Goal: Task Accomplishment & Management: Manage account settings

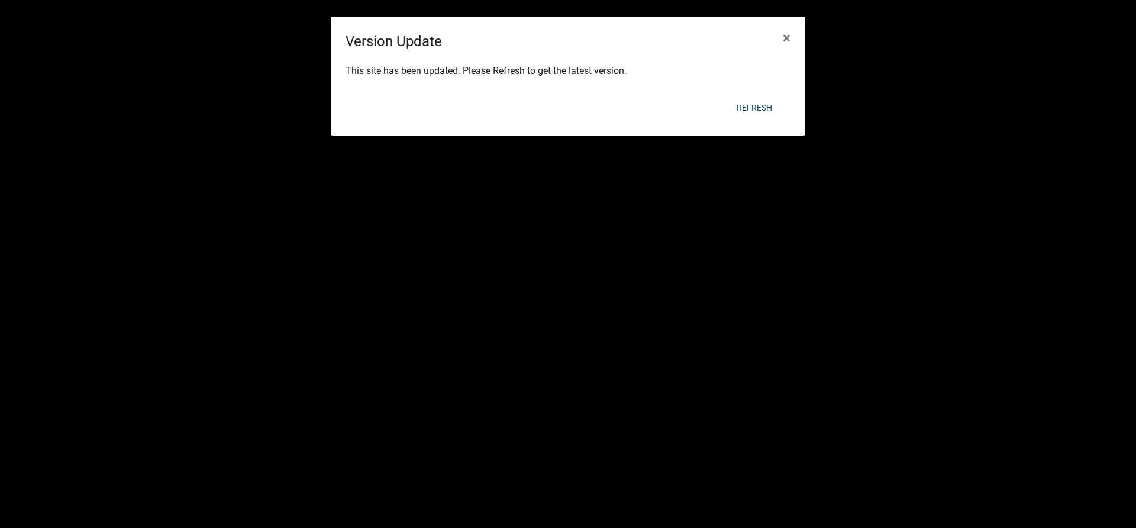
scroll to position [195, 0]
click at [759, 115] on button "Refresh" at bounding box center [754, 107] width 54 height 21
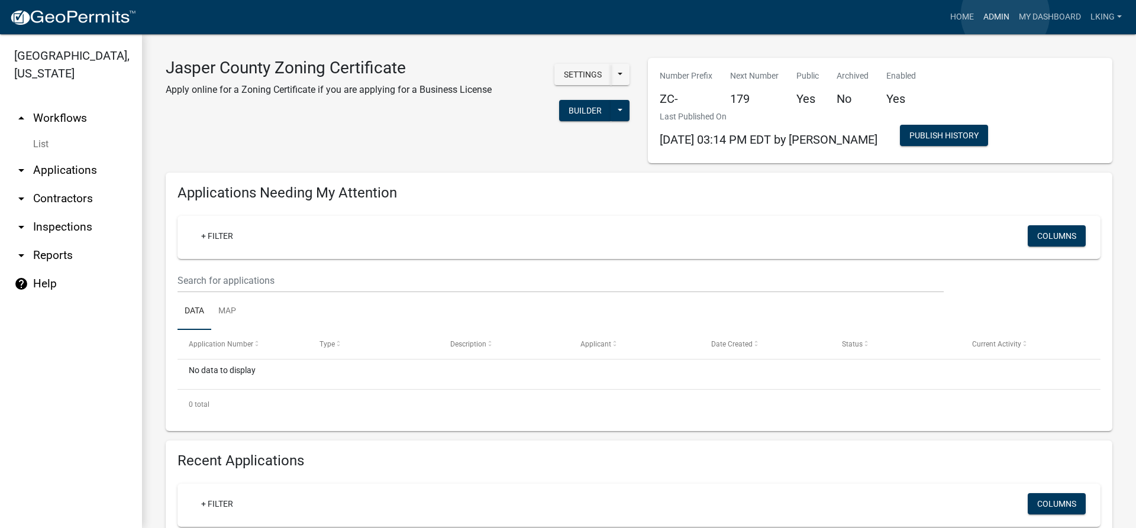
click at [1005, 15] on link "Admin" at bounding box center [997, 17] width 36 height 22
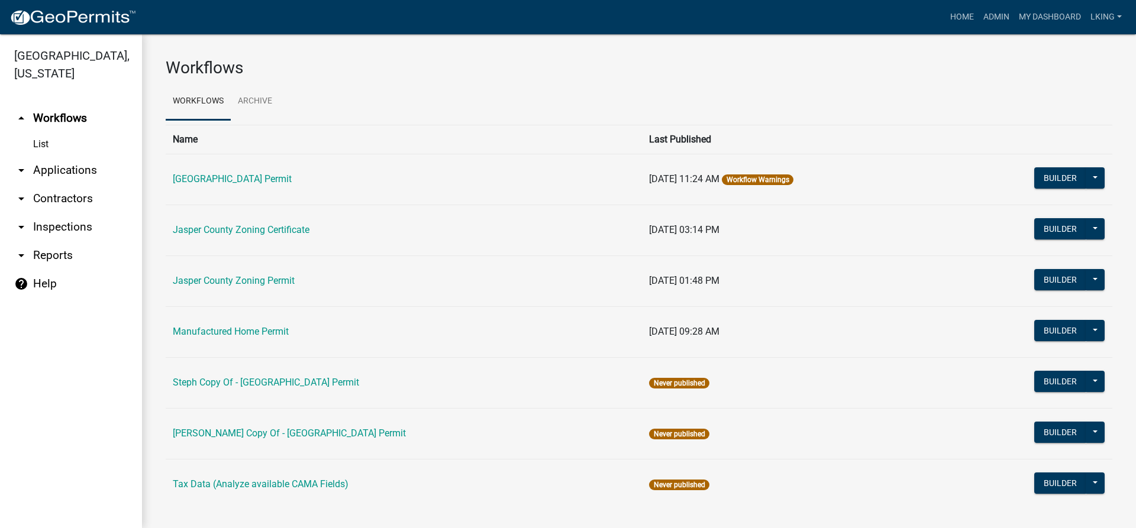
click at [257, 237] on td "Jasper County Zoning Certificate" at bounding box center [404, 230] width 476 height 51
click at [257, 235] on link "Jasper County Zoning Certificate" at bounding box center [241, 229] width 137 height 11
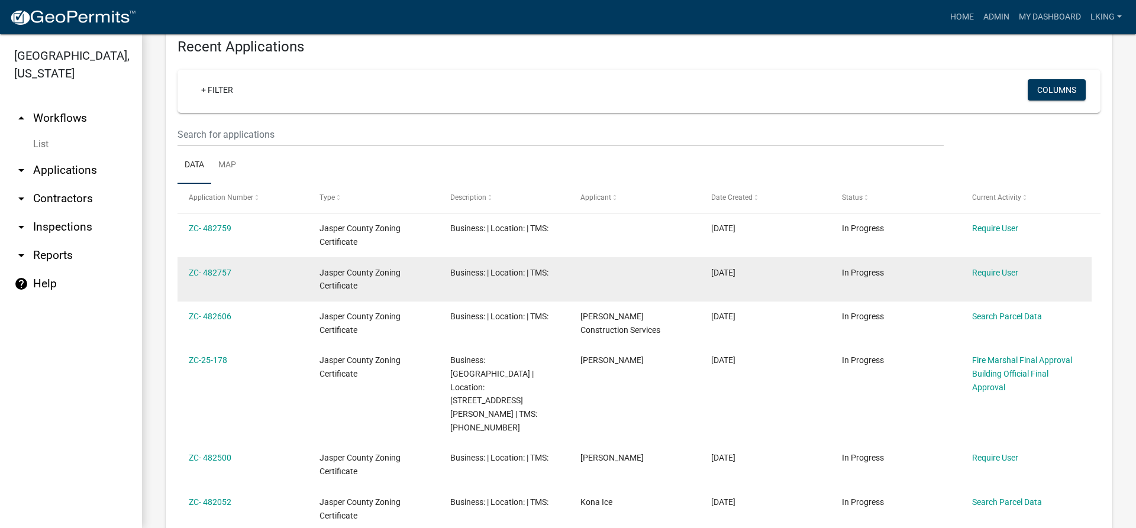
scroll to position [473, 0]
